Goal: Task Accomplishment & Management: Manage account settings

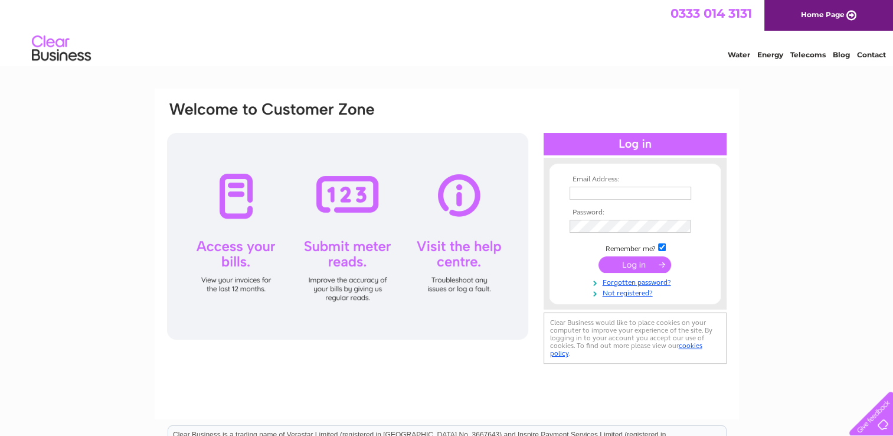
type input "g11law@hotmail.co.uk"
click at [639, 262] on input "submit" at bounding box center [635, 264] width 73 height 17
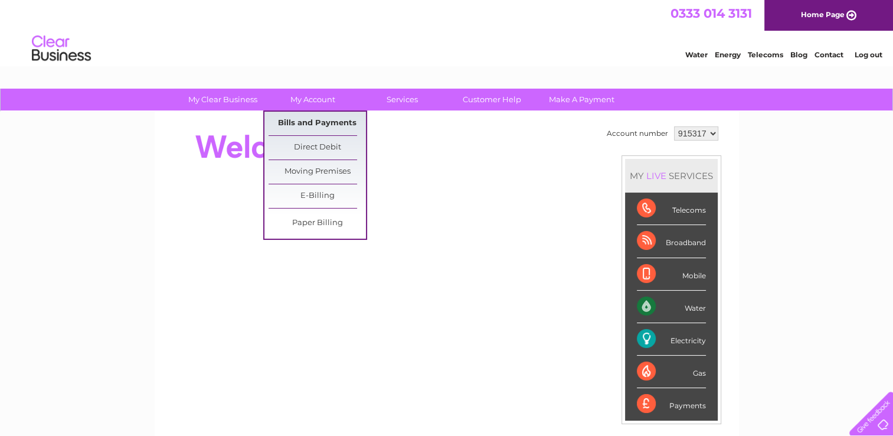
click at [311, 122] on link "Bills and Payments" at bounding box center [317, 124] width 97 height 24
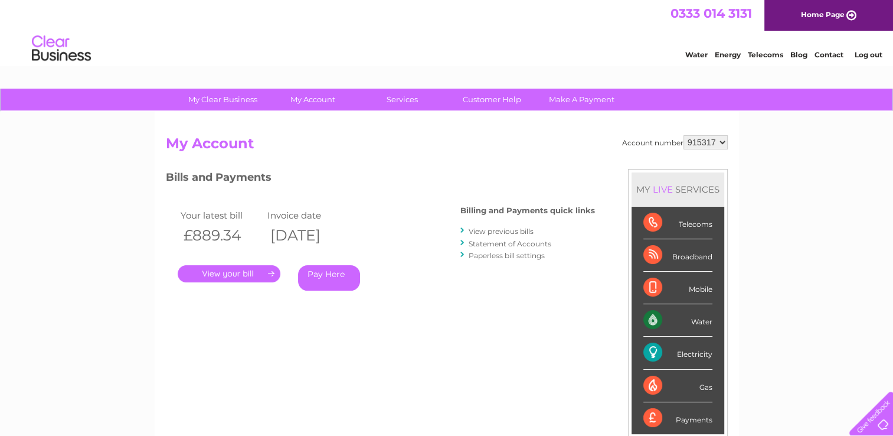
click at [265, 273] on link "." at bounding box center [229, 273] width 103 height 17
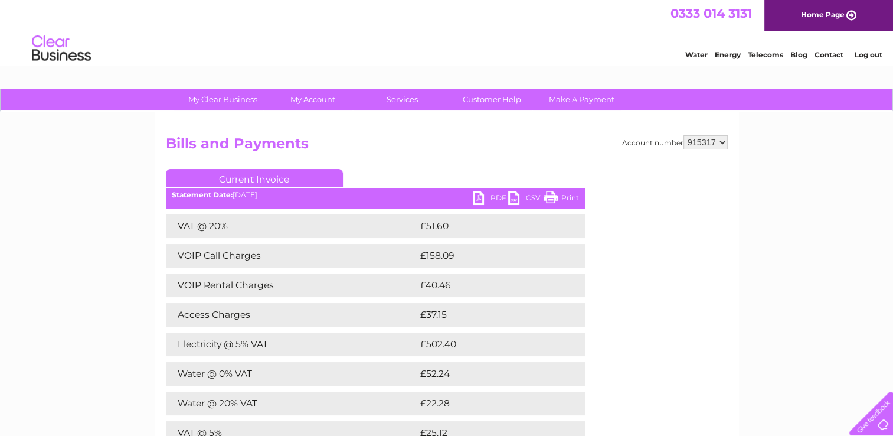
click at [478, 196] on link "PDF" at bounding box center [490, 199] width 35 height 17
